Goal: Communication & Community: Answer question/provide support

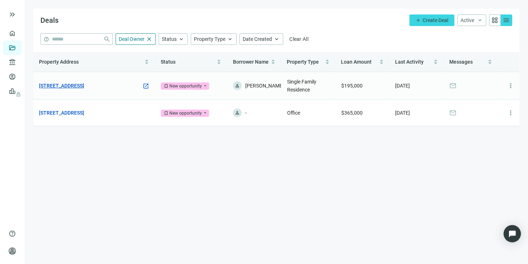
click at [84, 87] on link "[STREET_ADDRESS]" at bounding box center [61, 86] width 45 height 8
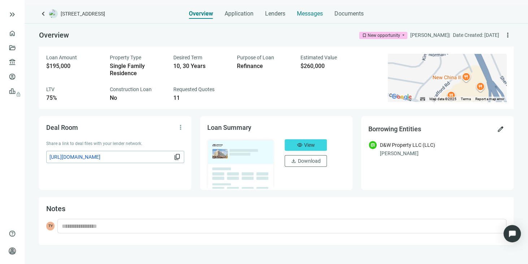
click at [311, 12] on span "Messages" at bounding box center [310, 13] width 26 height 7
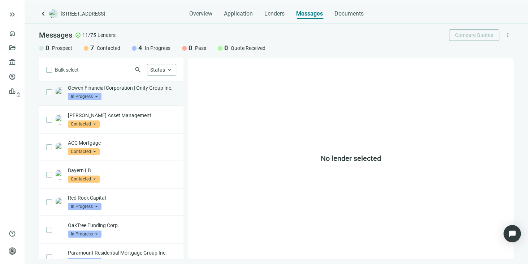
scroll to position [131, 0]
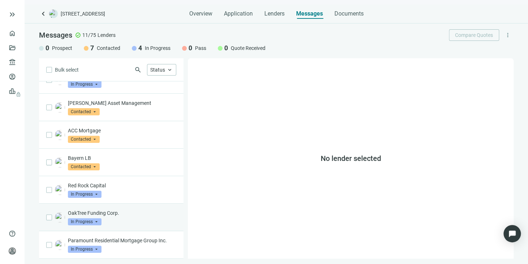
click at [108, 213] on p "OakTree Funding Corp." at bounding box center [122, 212] width 108 height 7
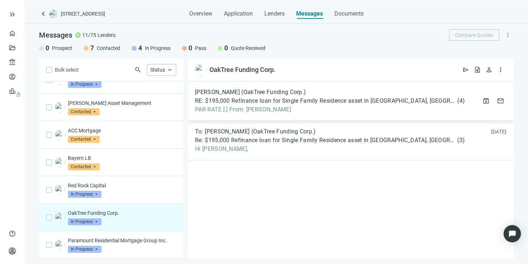
click at [263, 110] on span "PAR RATE ] ] From: [PERSON_NAME]" at bounding box center [330, 109] width 270 height 7
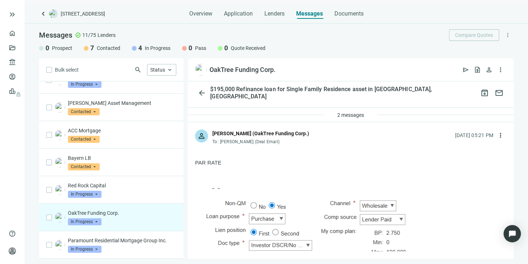
scroll to position [36, 0]
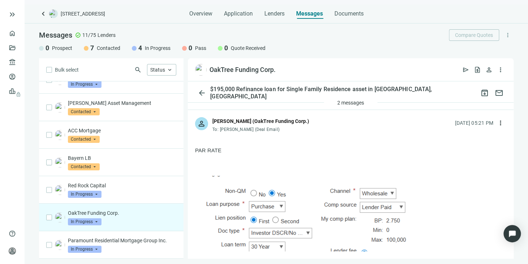
drag, startPoint x: 211, startPoint y: 121, endPoint x: 312, endPoint y: 122, distance: 100.8
click at [312, 122] on div "person [PERSON_NAME] (OakTree Funding Corp.) To: [PERSON_NAME] (Deal Email) [DA…" at bounding box center [351, 122] width 326 height 24
copy div "[PERSON_NAME] (OakTree Funding Corp.)"
click at [313, 169] on p at bounding box center [350, 171] width 311 height 7
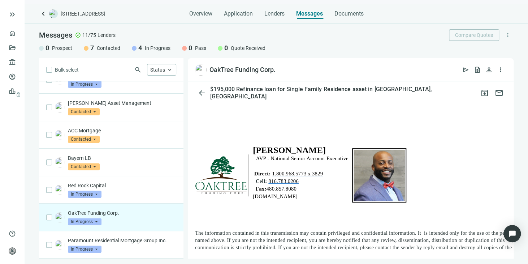
scroll to position [759, 0]
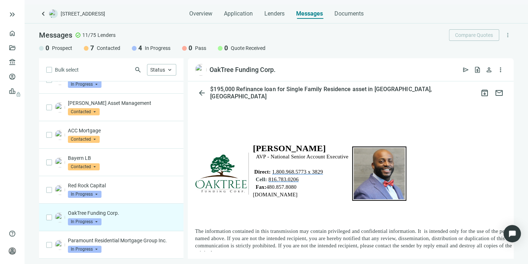
drag, startPoint x: 256, startPoint y: 156, endPoint x: 308, endPoint y: 194, distance: 64.0
click at [308, 194] on td "[PERSON_NAME] AVP - National Senior Account Executive Direct: 1.800.968.5773 x …" at bounding box center [300, 174] width 103 height 77
